Goal: Navigation & Orientation: Find specific page/section

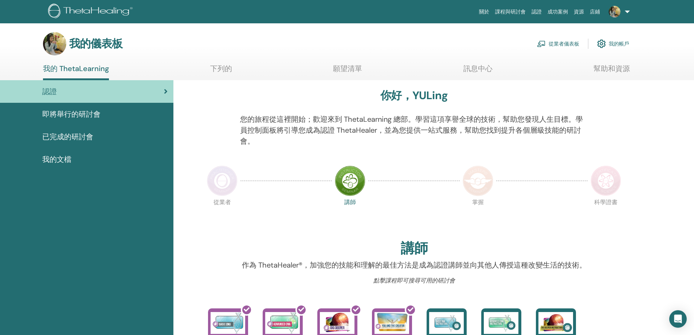
click at [86, 121] on link "即將舉行的研討會" at bounding box center [86, 114] width 173 height 23
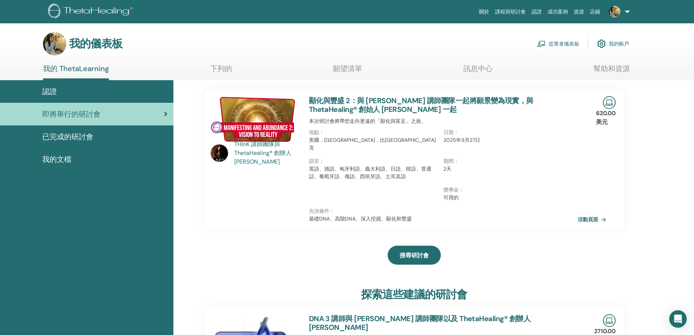
click at [74, 93] on div "認證" at bounding box center [87, 91] width 162 height 11
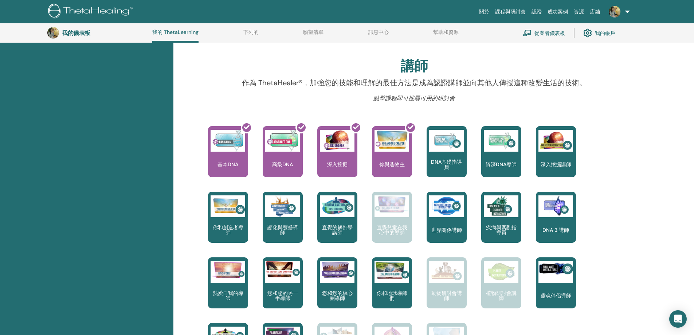
scroll to position [56, 0]
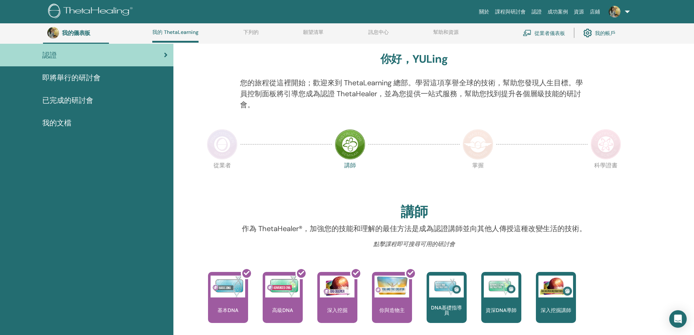
click at [217, 146] on img at bounding box center [222, 144] width 31 height 31
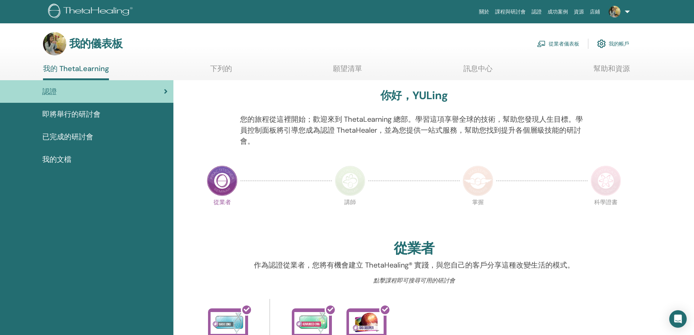
click at [102, 115] on div "即將舉行的研討會" at bounding box center [87, 114] width 162 height 11
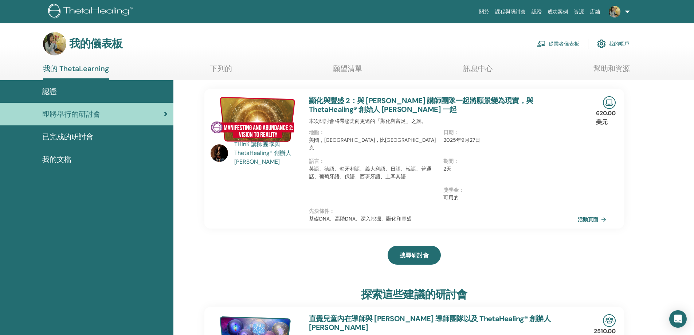
click at [114, 137] on div "已完成的研討會" at bounding box center [87, 136] width 162 height 11
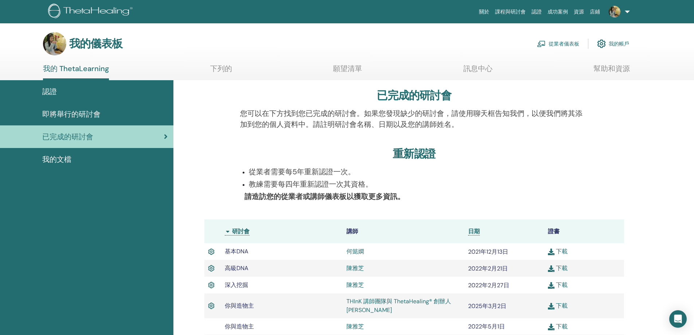
click at [122, 116] on div "即將舉行的研討會" at bounding box center [87, 114] width 162 height 11
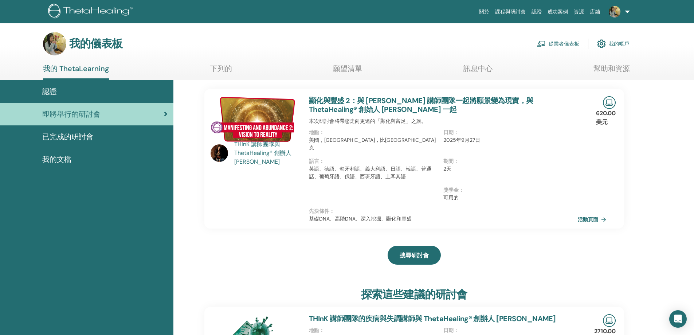
click at [107, 92] on div "認證" at bounding box center [87, 91] width 162 height 11
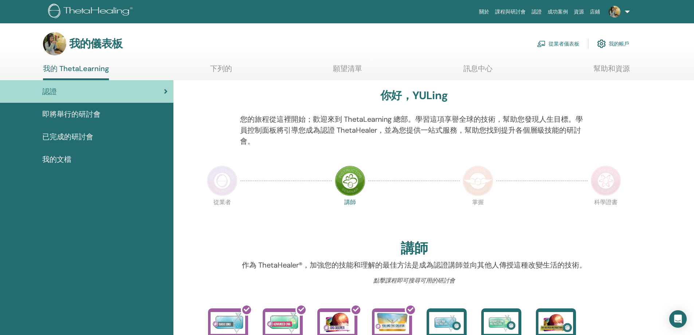
click at [109, 116] on div "即將舉行的研討會" at bounding box center [87, 114] width 162 height 11
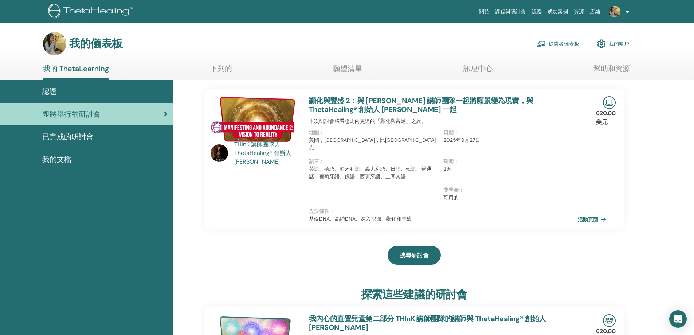
click at [106, 140] on div "已完成的研討會" at bounding box center [87, 136] width 162 height 11
